Goal: Transaction & Acquisition: Purchase product/service

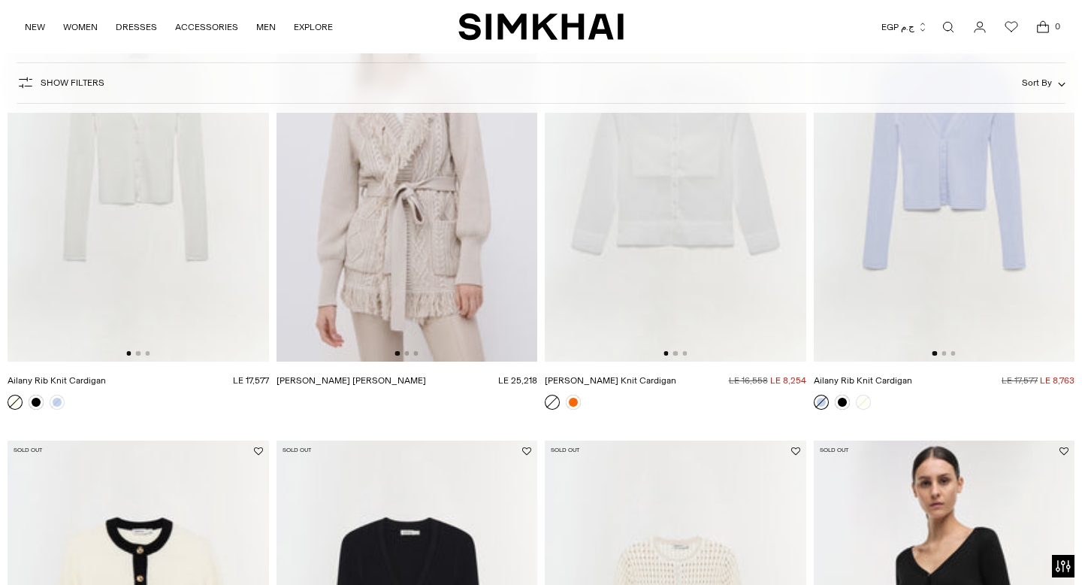
scroll to position [242, 0]
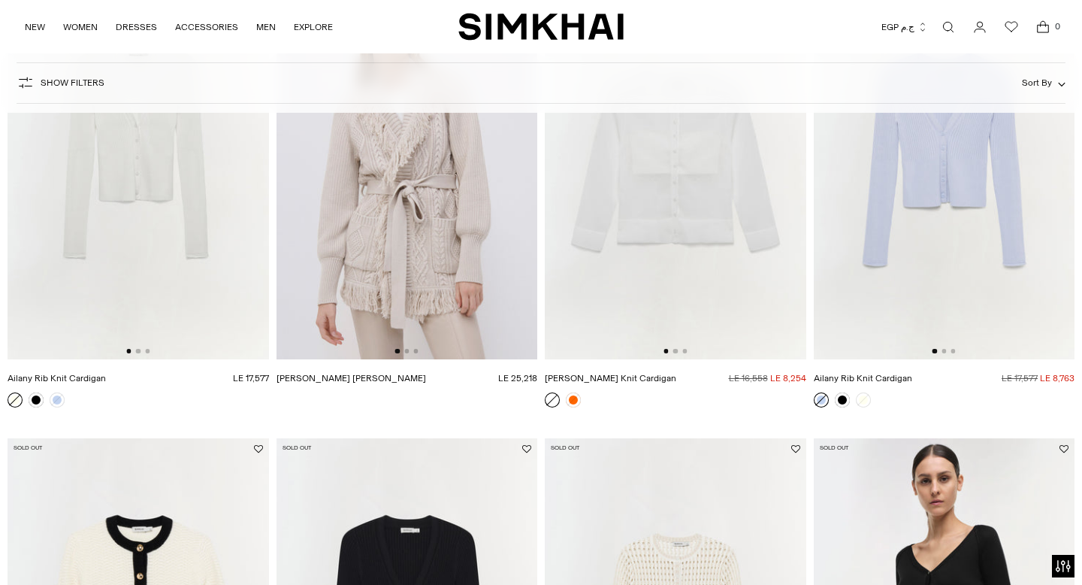
click at [317, 377] on link "[PERSON_NAME] [PERSON_NAME]" at bounding box center [352, 378] width 150 height 11
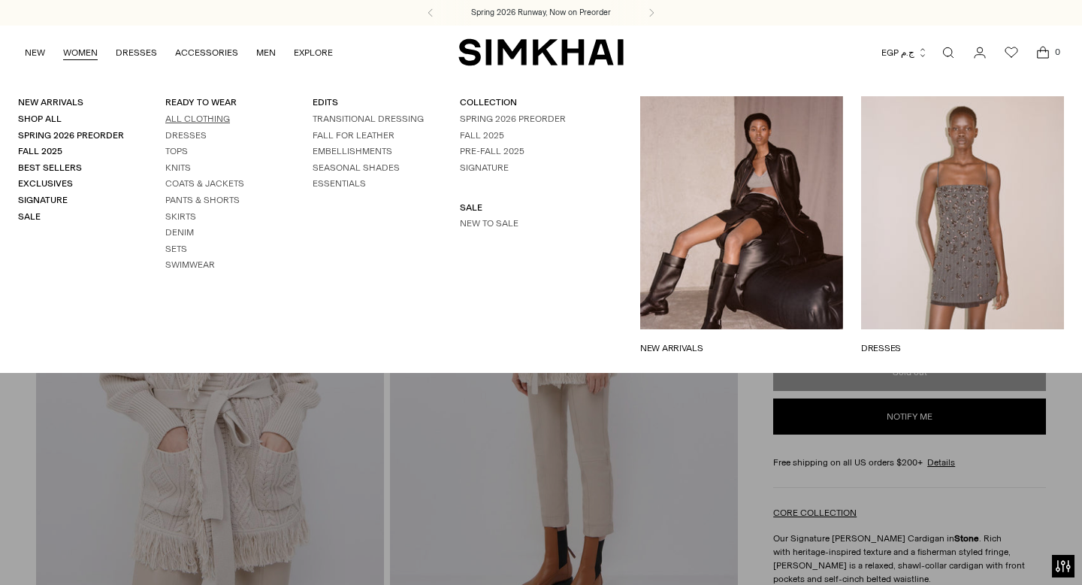
click at [181, 119] on link "All Clothing" at bounding box center [197, 118] width 65 height 11
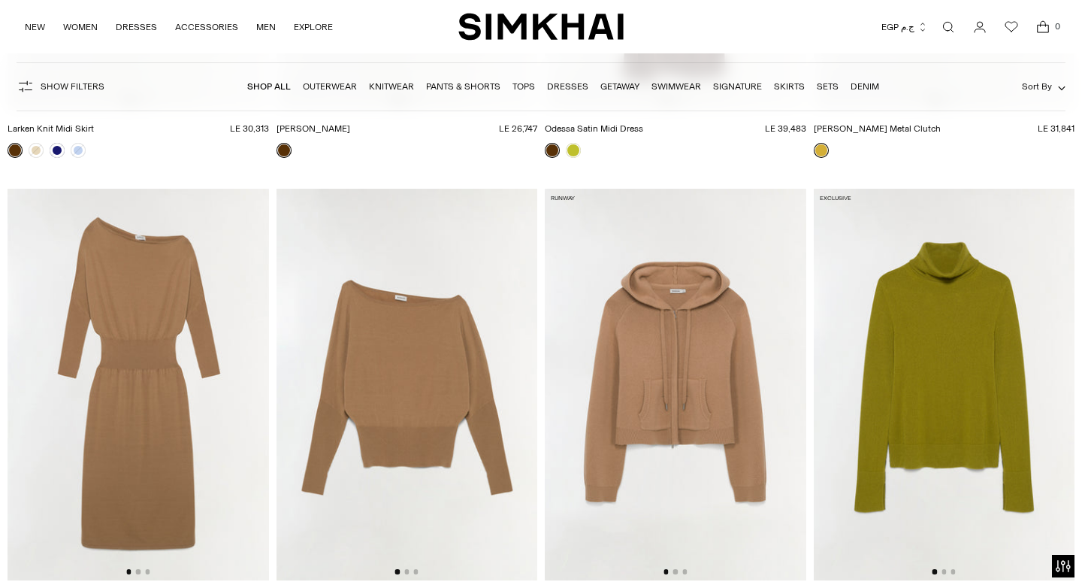
scroll to position [12721, 0]
